Goal: Transaction & Acquisition: Register for event/course

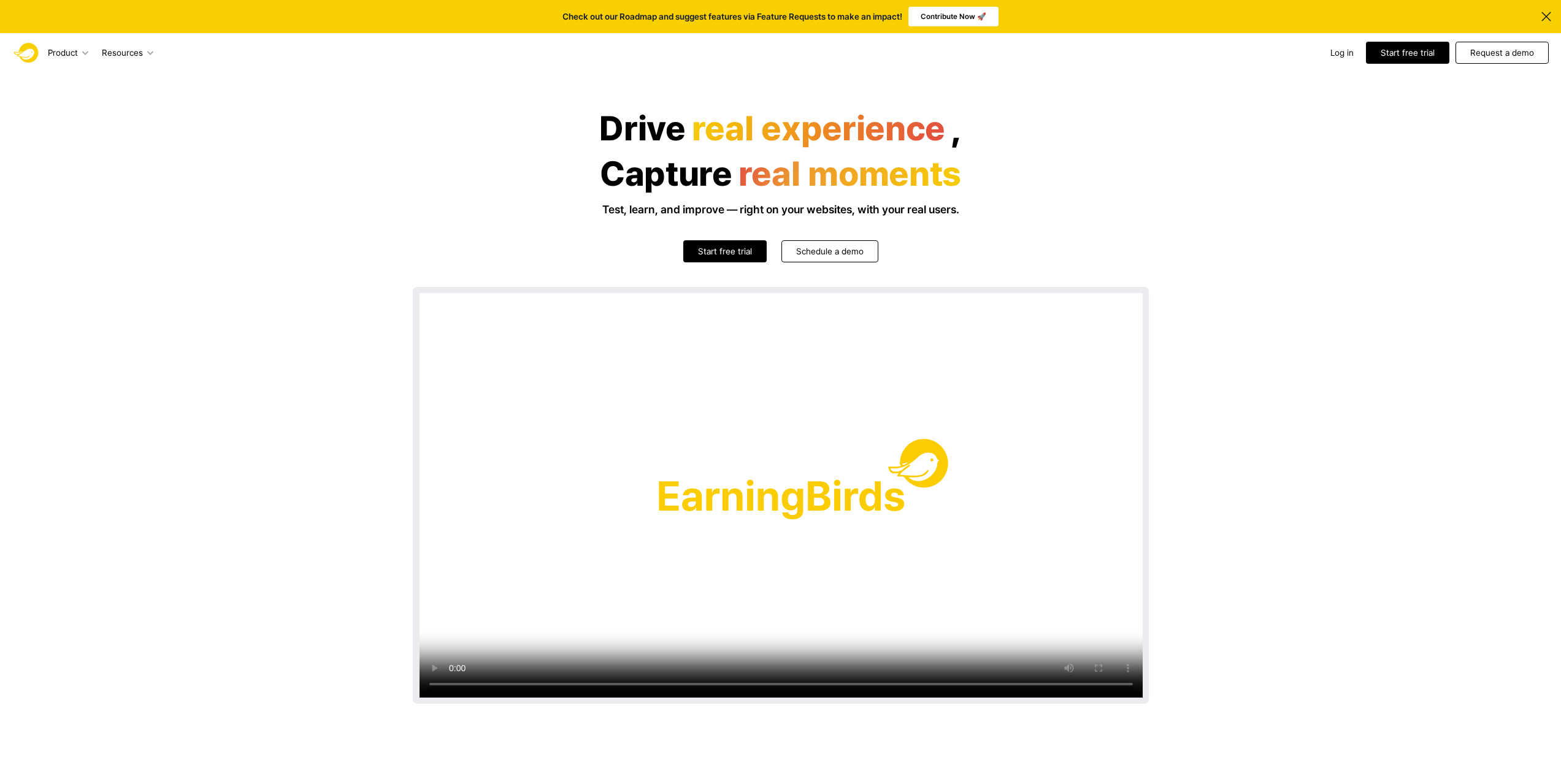
click at [1240, 333] on header "Drive real experience , Capture real moments Test, learn, and improve — right o…" at bounding box center [780, 437] width 1561 height 730
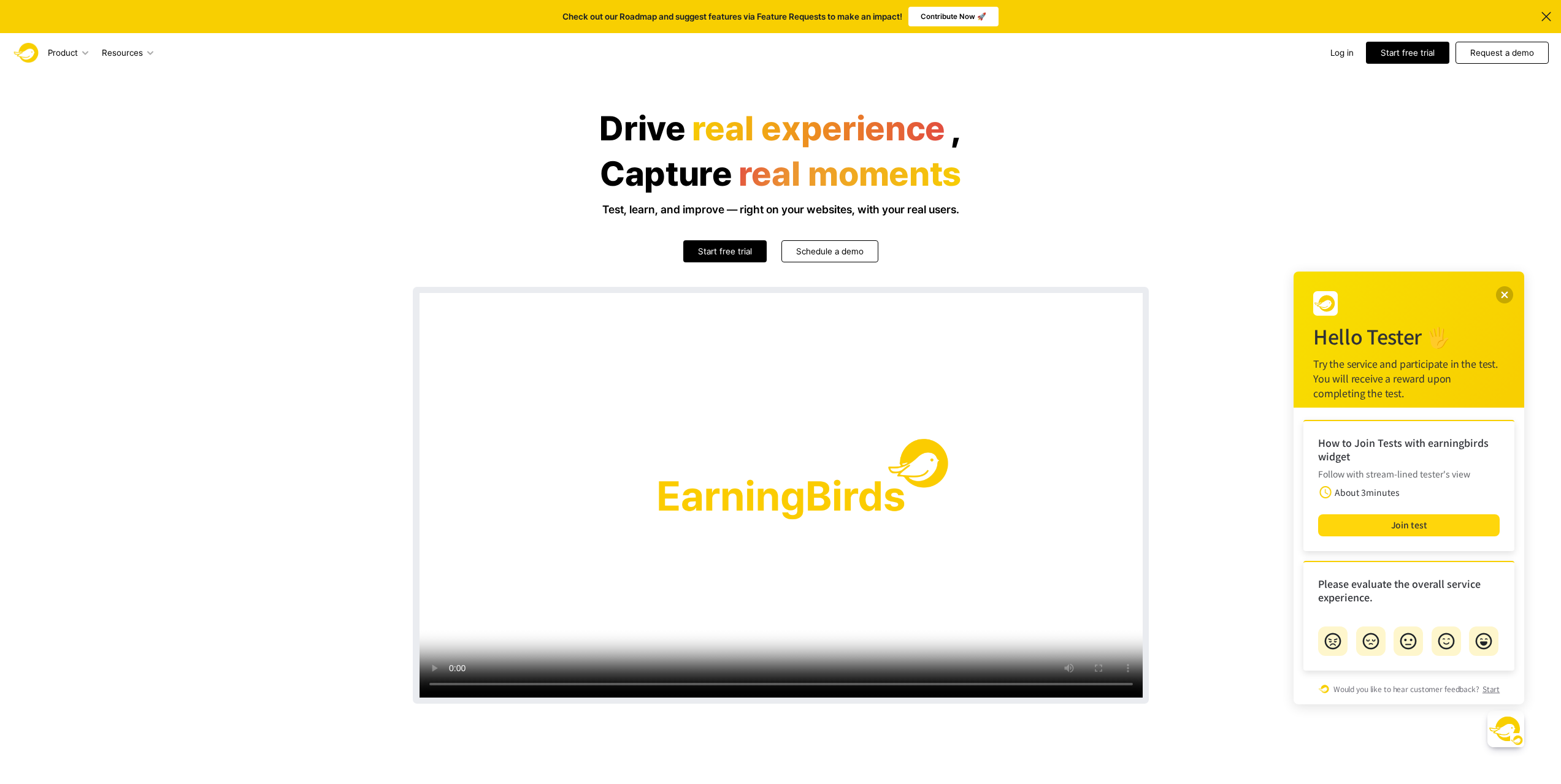
click at [1384, 517] on button "Join test" at bounding box center [1408, 525] width 181 height 22
click at [1383, 524] on button "Join test" at bounding box center [1408, 525] width 181 height 22
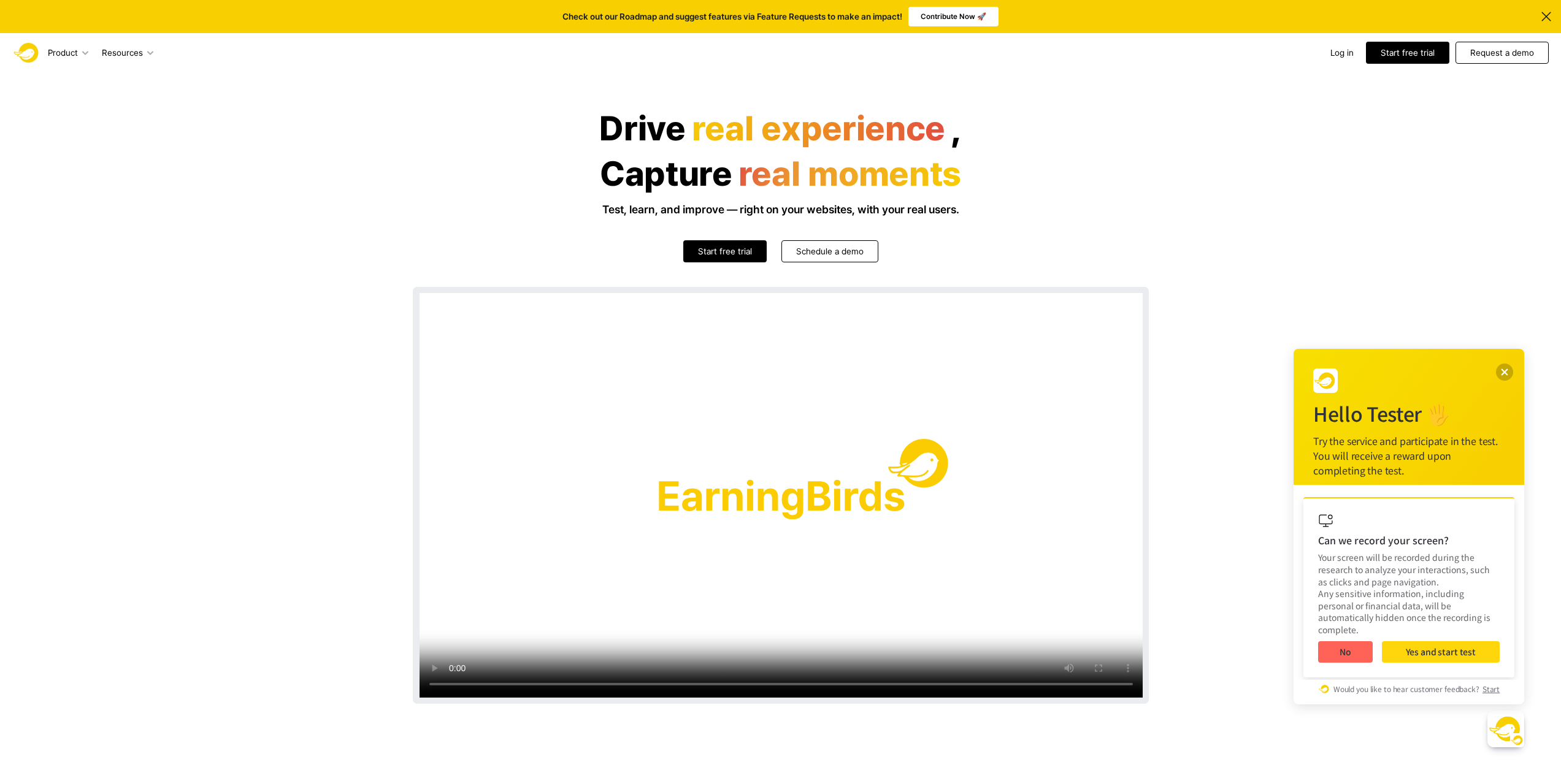
click at [1441, 641] on button "Yes and start test" at bounding box center [1440, 652] width 118 height 22
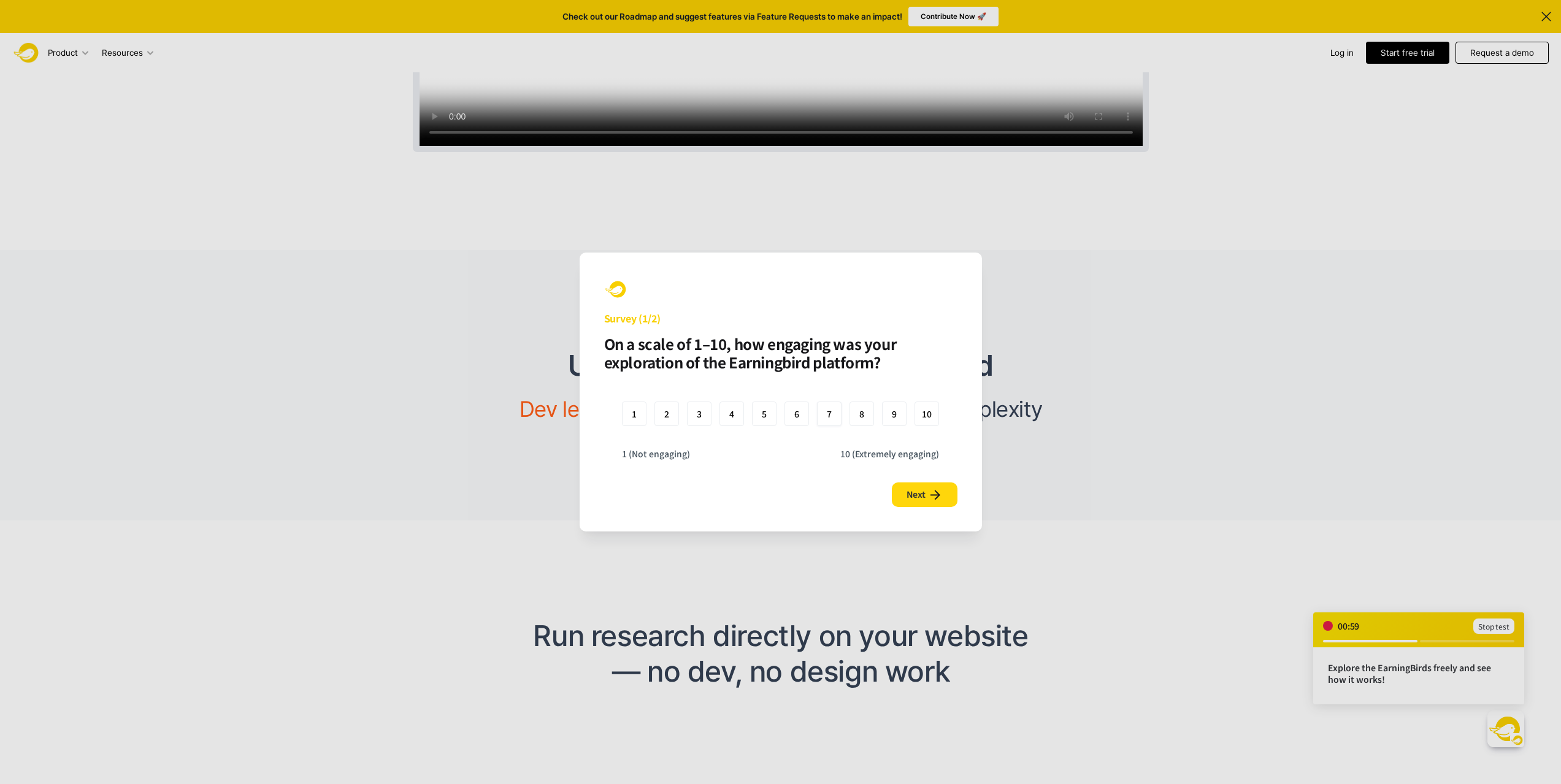
click at [826, 421] on div "7" at bounding box center [829, 414] width 25 height 25
click at [874, 415] on div "8" at bounding box center [862, 414] width 25 height 25
click at [925, 491] on span "Next" at bounding box center [915, 494] width 19 height 12
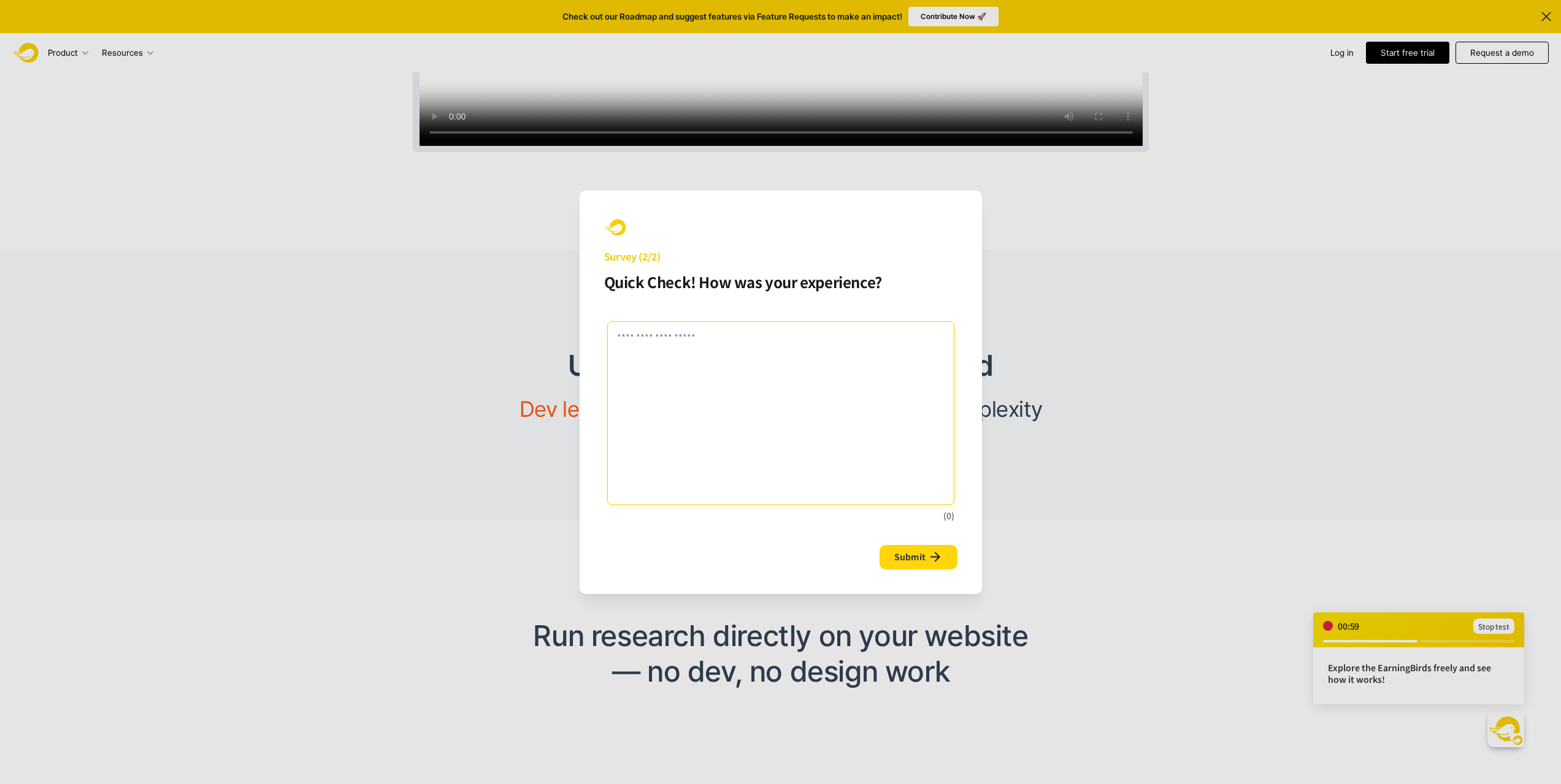
click at [853, 431] on textarea at bounding box center [781, 413] width 347 height 184
type textarea "***"
click at [923, 556] on span "Submit" at bounding box center [910, 557] width 31 height 12
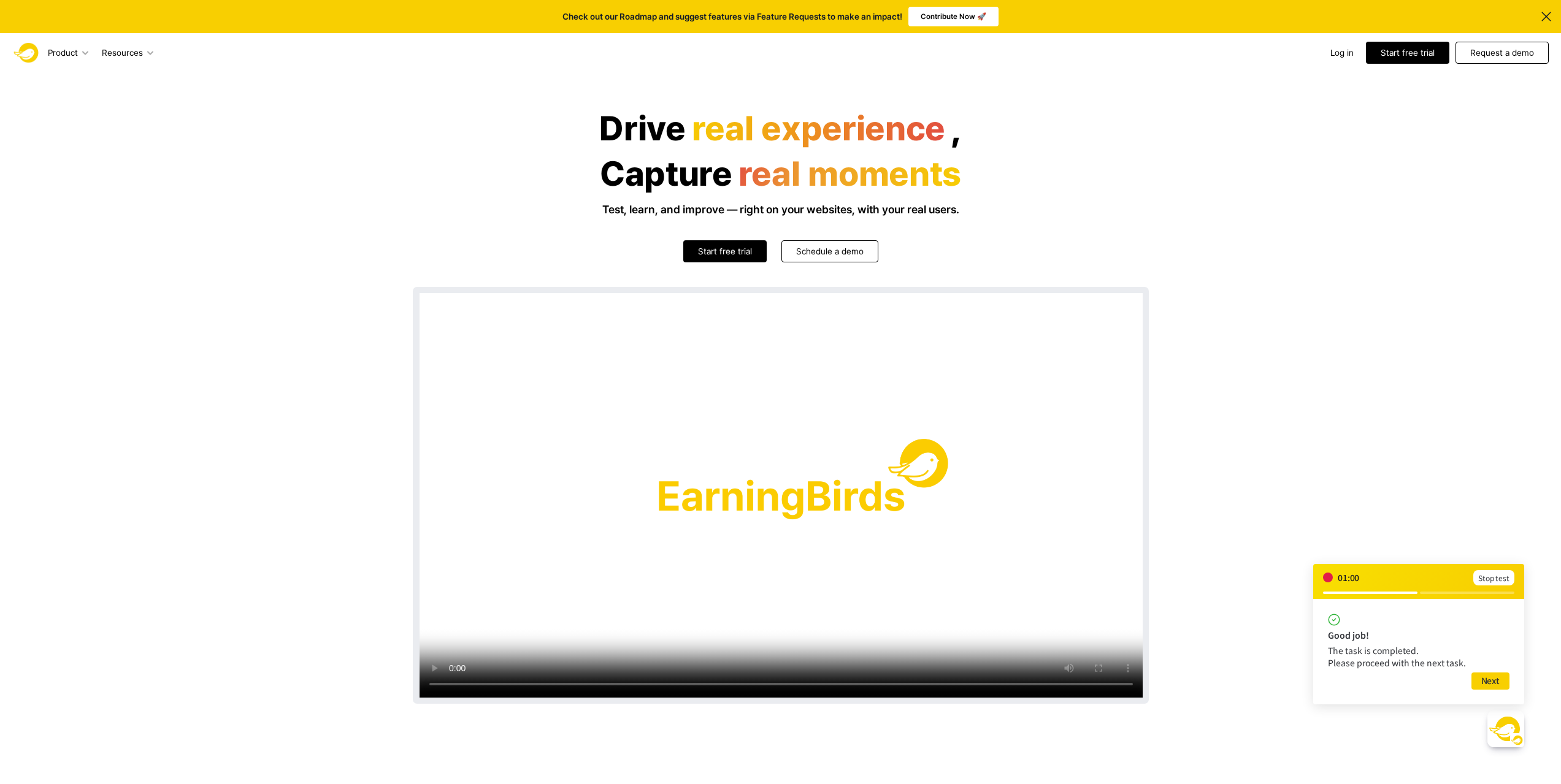
scroll to position [552, 0]
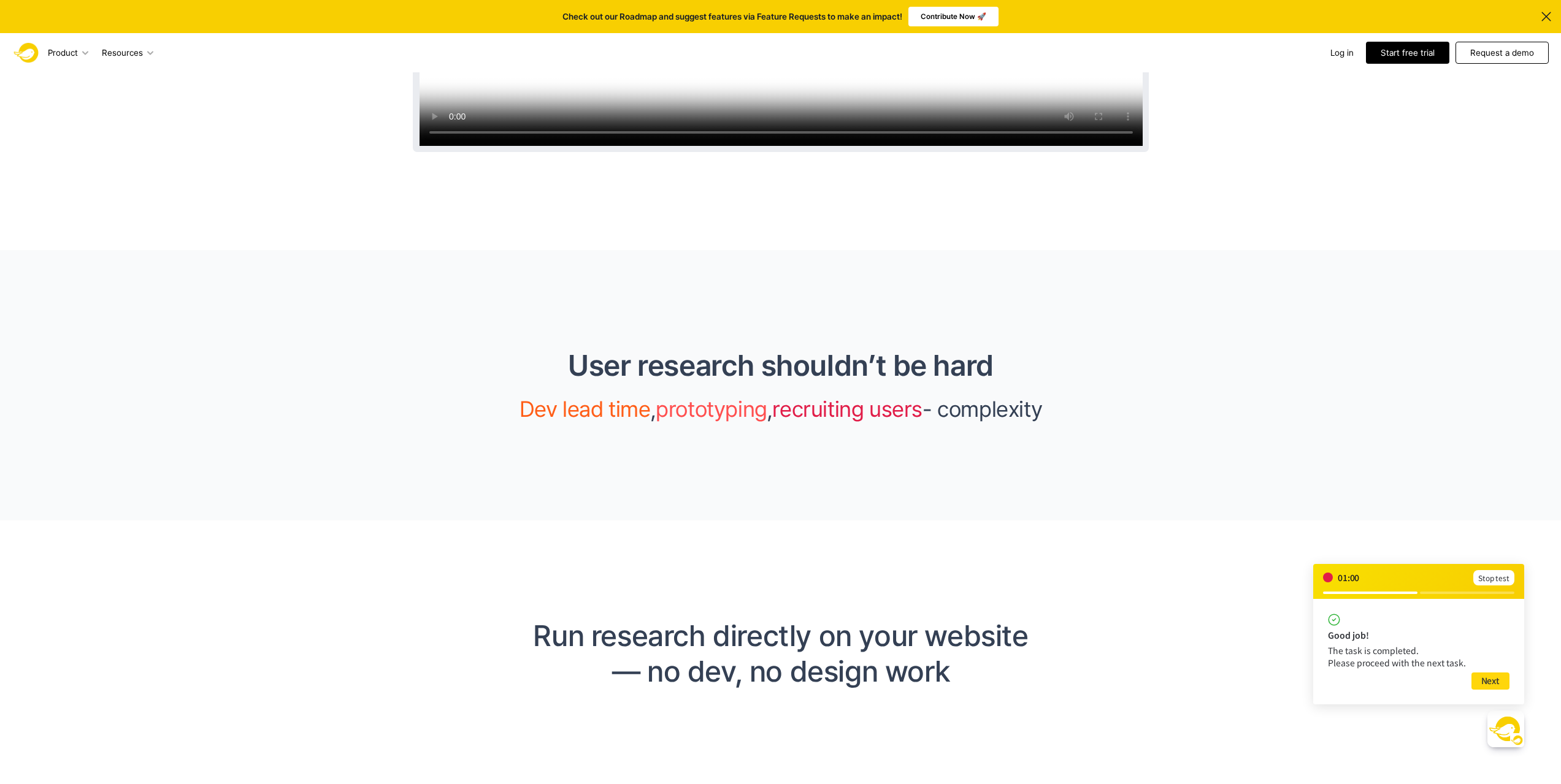
click at [1497, 687] on button "Next" at bounding box center [1490, 681] width 38 height 17
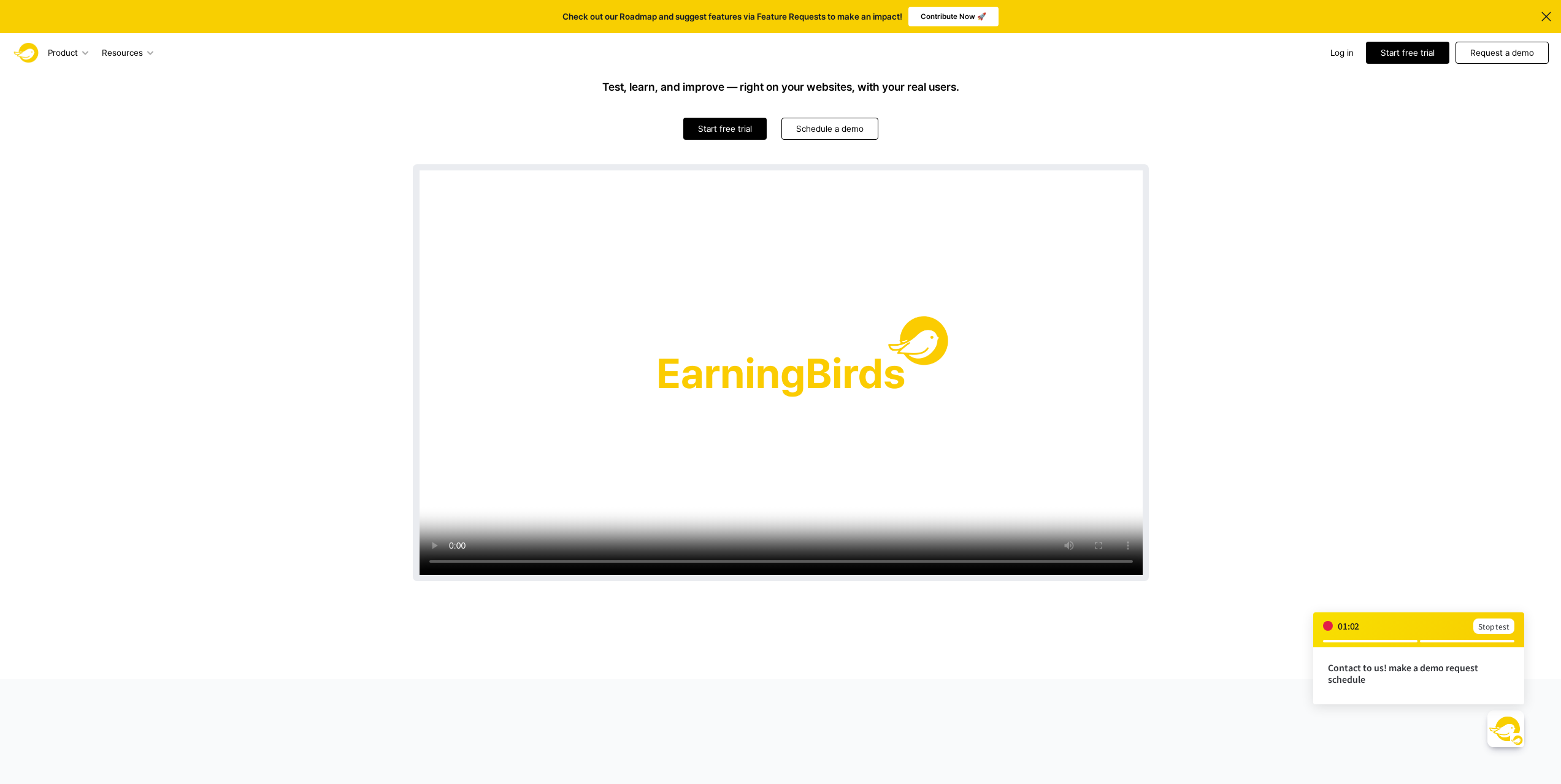
scroll to position [0, 0]
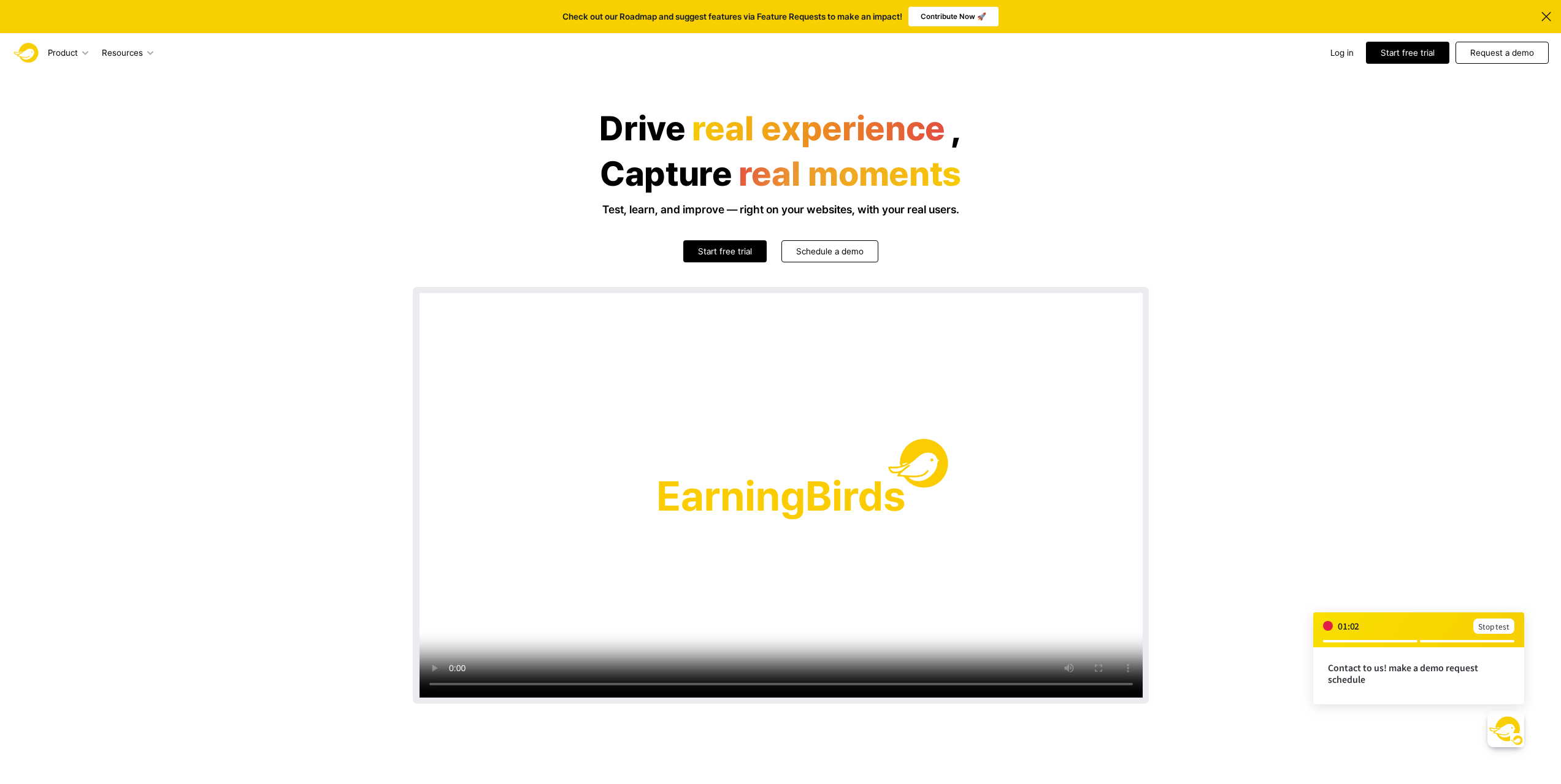
click at [1489, 53] on p "Request a demo" at bounding box center [1502, 52] width 64 height 12
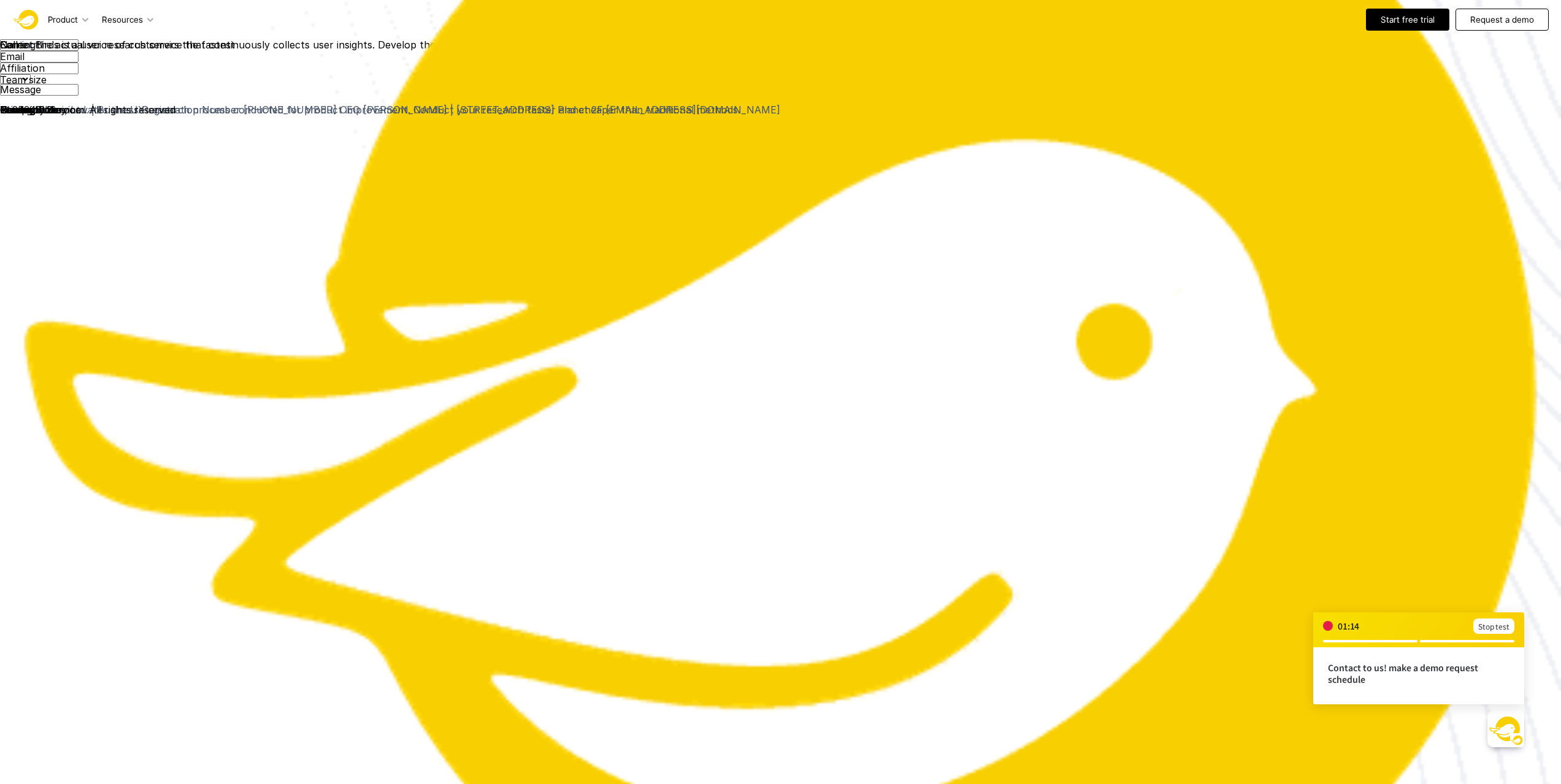
click at [909, 103] on button "Submit" at bounding box center [780, 103] width 1561 height 0
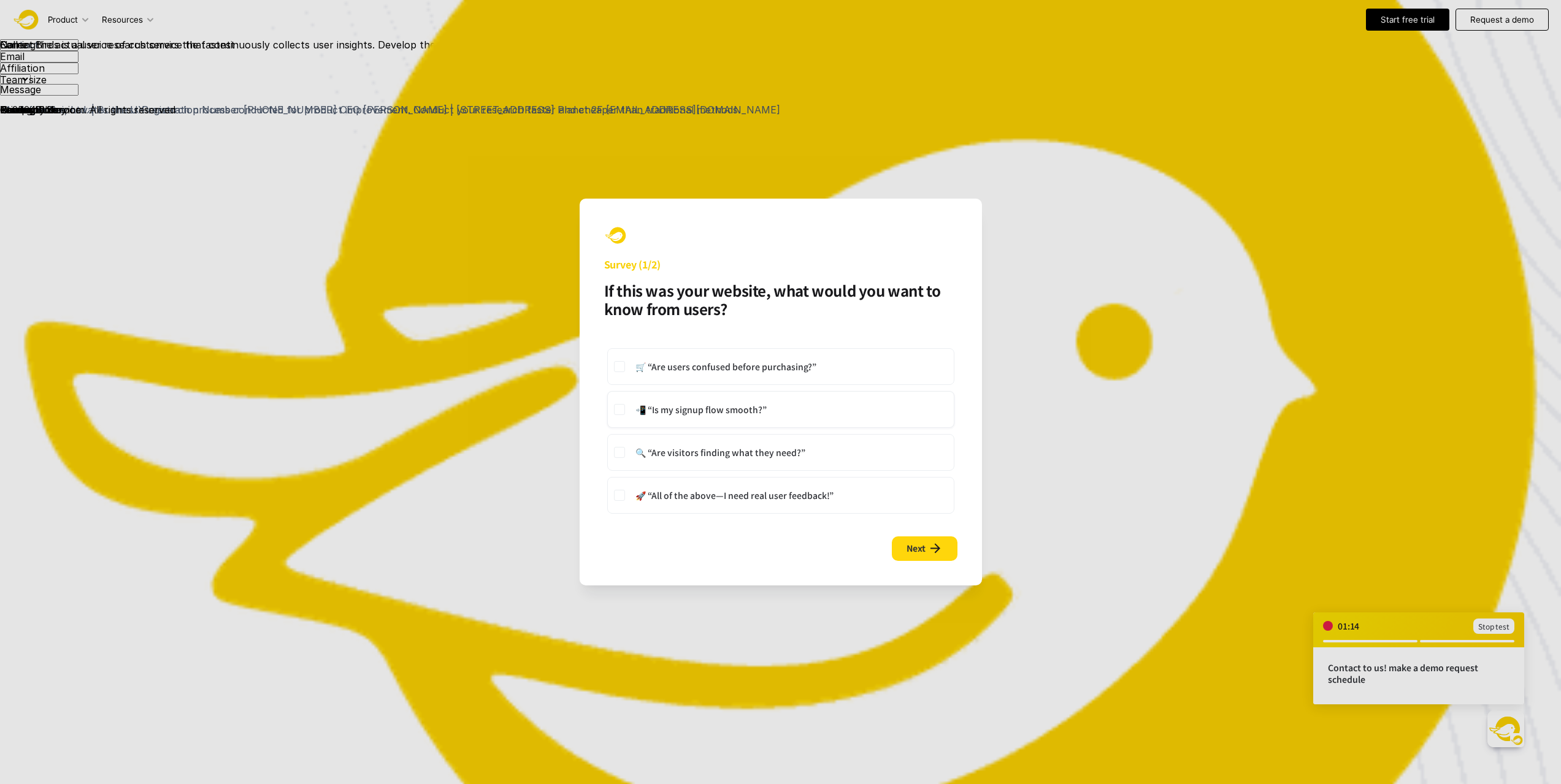
click at [783, 398] on button "📲 “Is my signup flow smooth?”" at bounding box center [781, 409] width 347 height 37
click at [784, 375] on button "🛒 “Are users confused before purchasing?”" at bounding box center [781, 366] width 347 height 37
click at [933, 551] on icon at bounding box center [936, 548] width 14 height 16
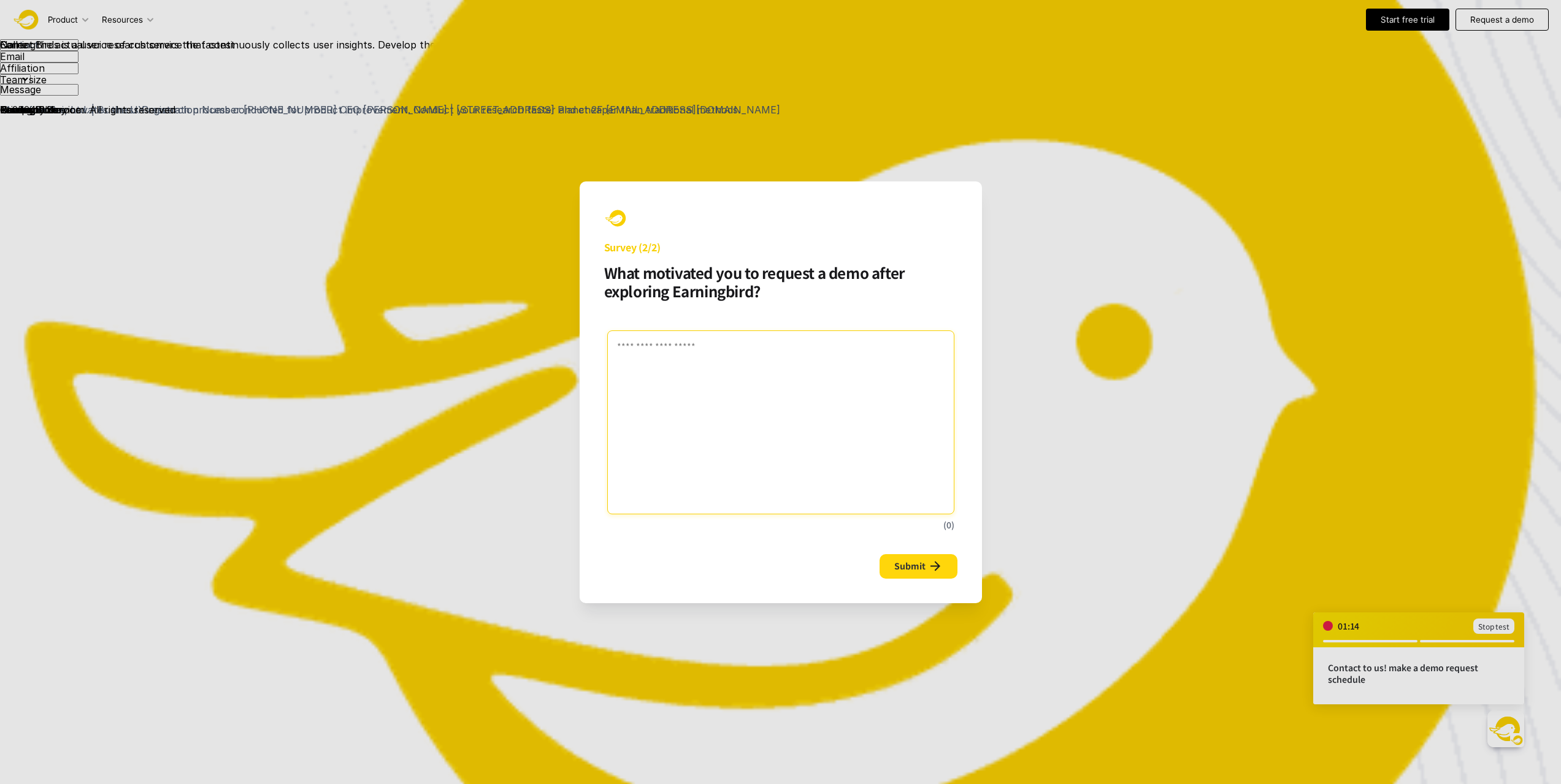
click at [803, 449] on textarea at bounding box center [781, 422] width 347 height 184
type textarea "*"
click at [923, 569] on span "Submit" at bounding box center [910, 566] width 31 height 12
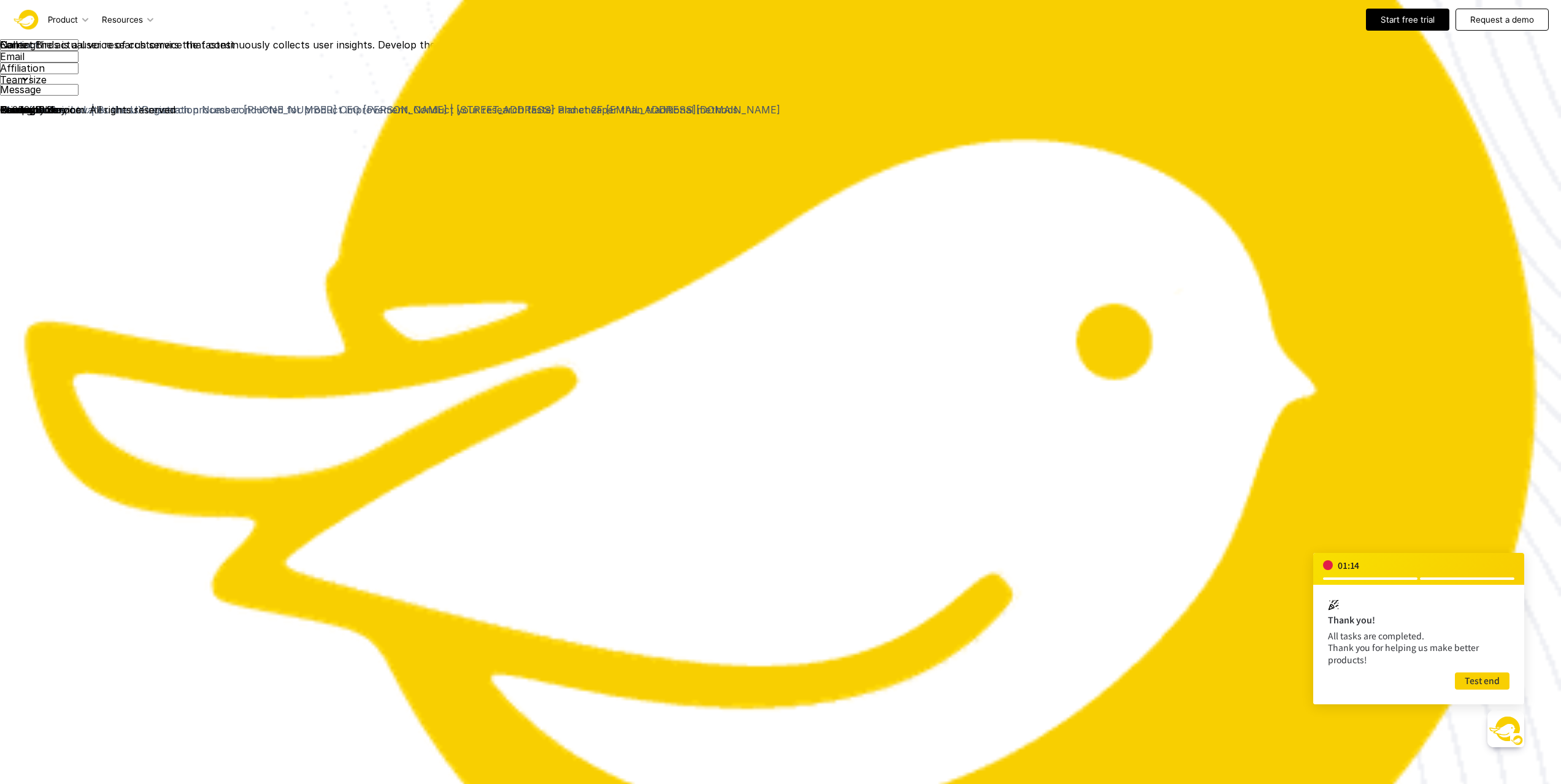
click at [1219, 104] on div "Contact Collect the actual voice of customers the fastest EarningBirds is a use…" at bounding box center [780, 72] width 1561 height 65
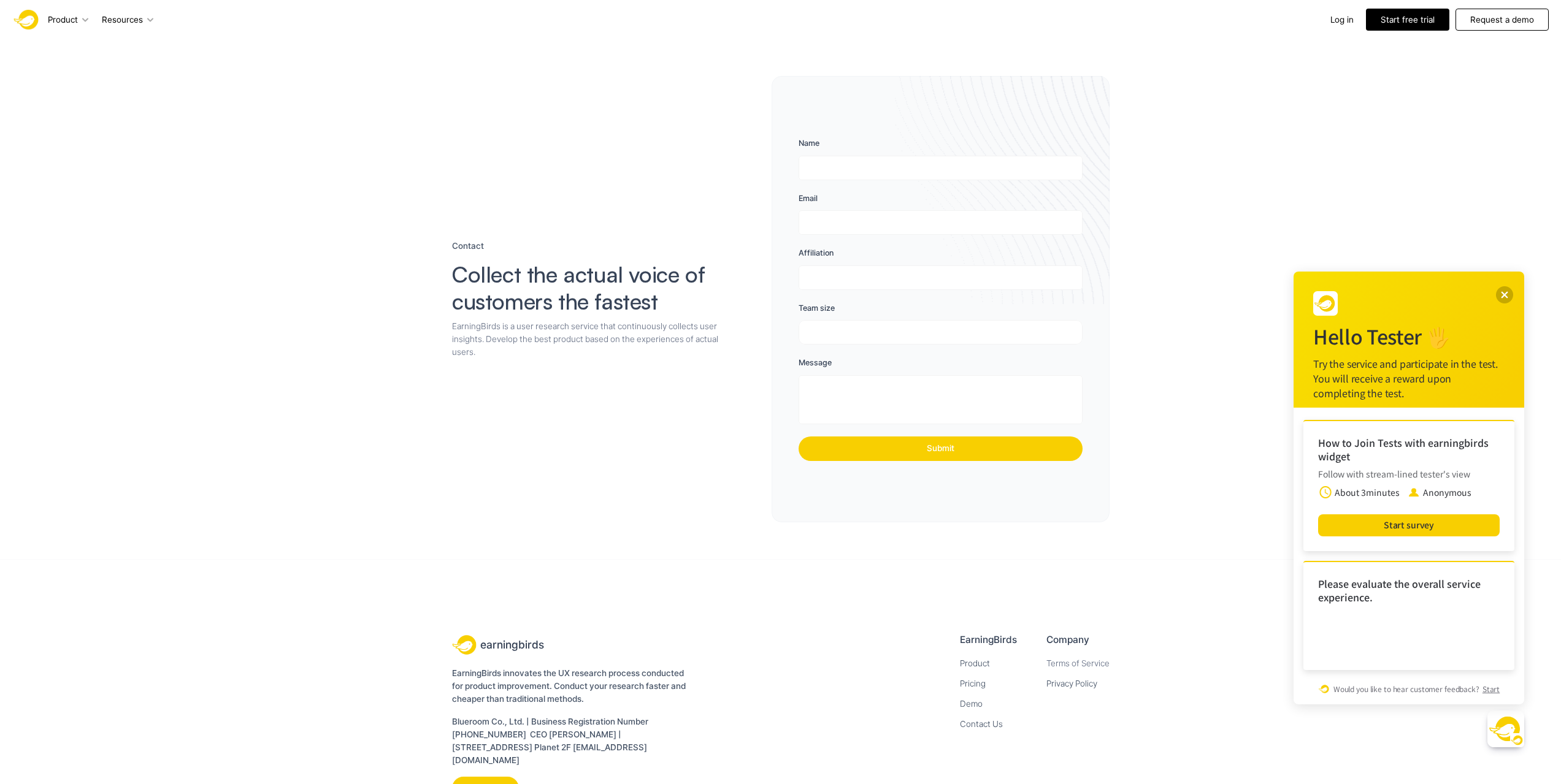
click at [26, 19] on img at bounding box center [27, 20] width 30 height 30
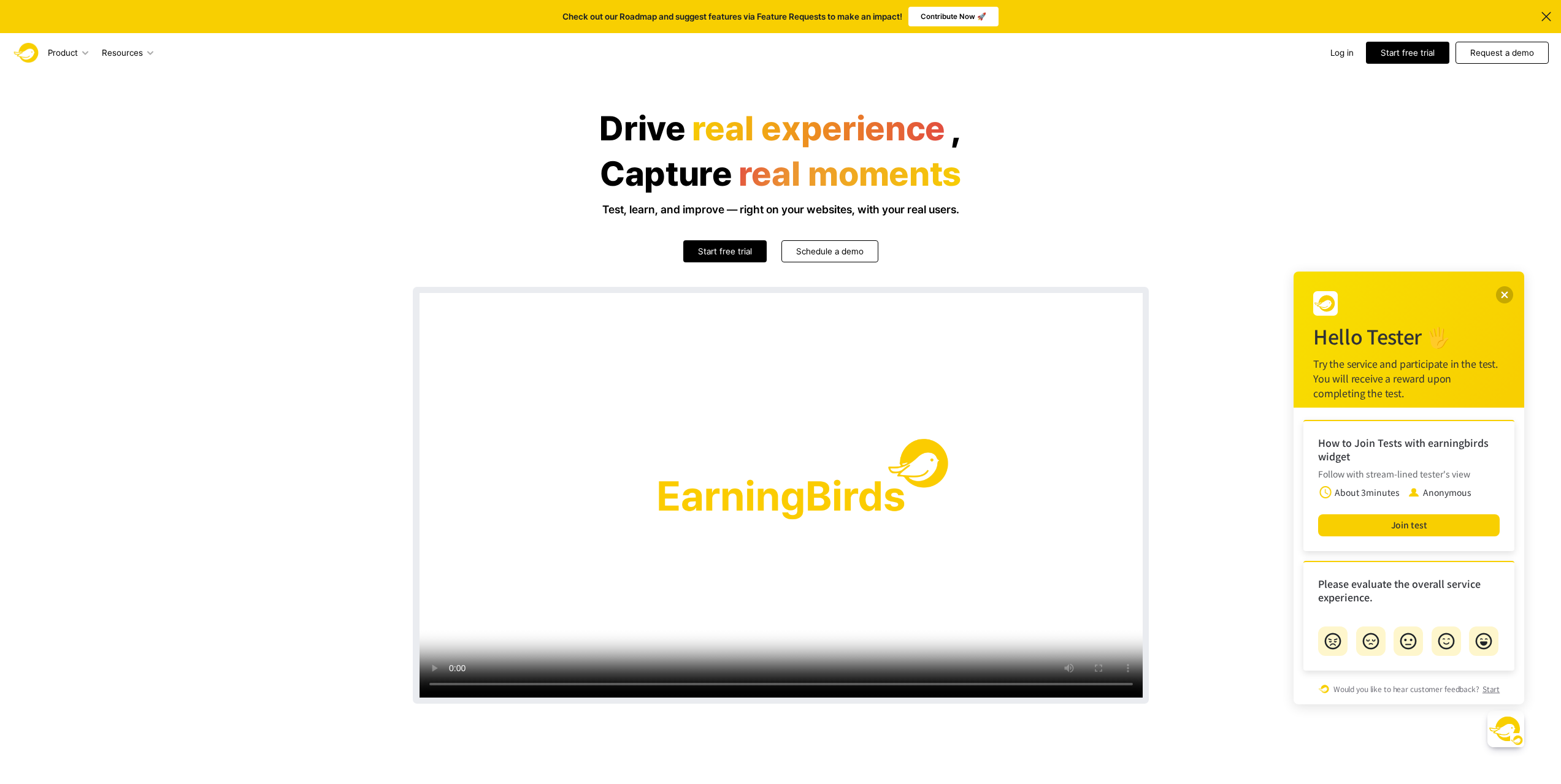
click at [1054, 219] on div "Drive real experience , Capture real moments Test, learn, and improve — right o…" at bounding box center [781, 406] width 736 height 595
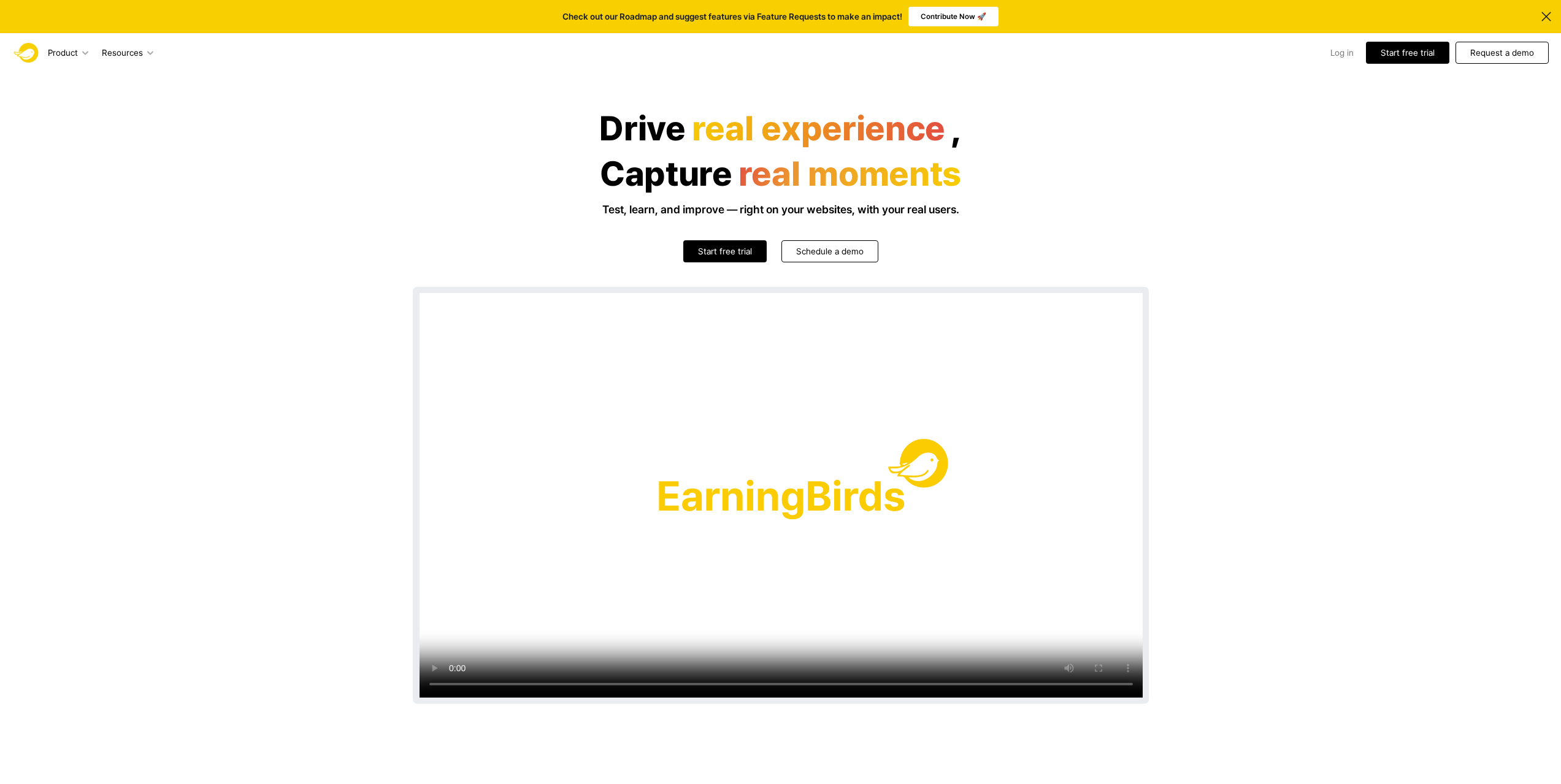
click at [1335, 51] on p "Log in" at bounding box center [1342, 52] width 23 height 12
